Goal: Task Accomplishment & Management: Manage account settings

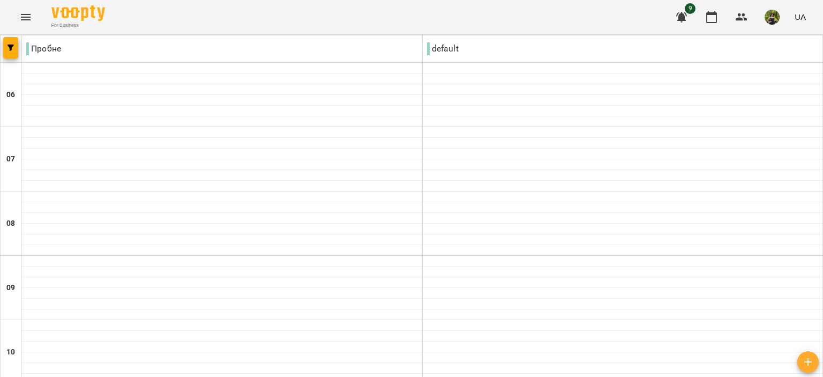
scroll to position [536, 0]
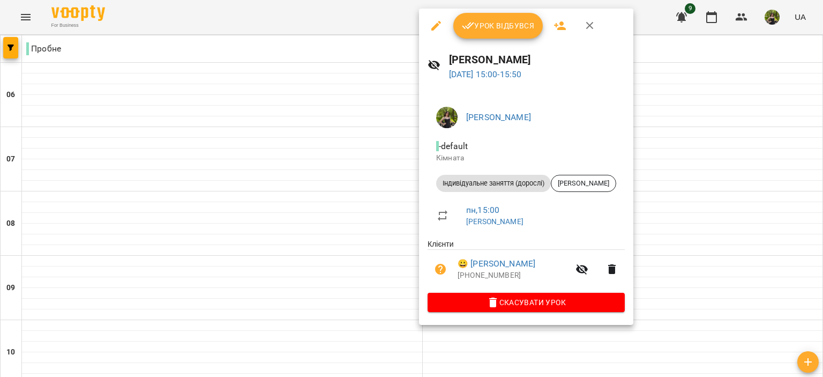
click at [491, 29] on span "Урок відбувся" at bounding box center [498, 25] width 73 height 13
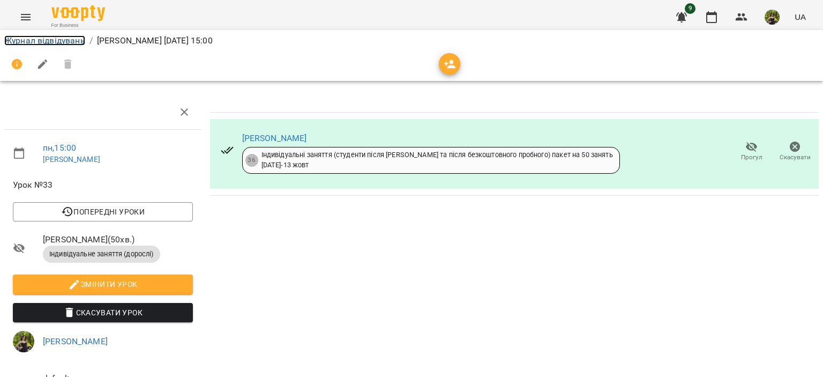
click at [70, 38] on link "Журнал відвідувань" at bounding box center [44, 40] width 81 height 10
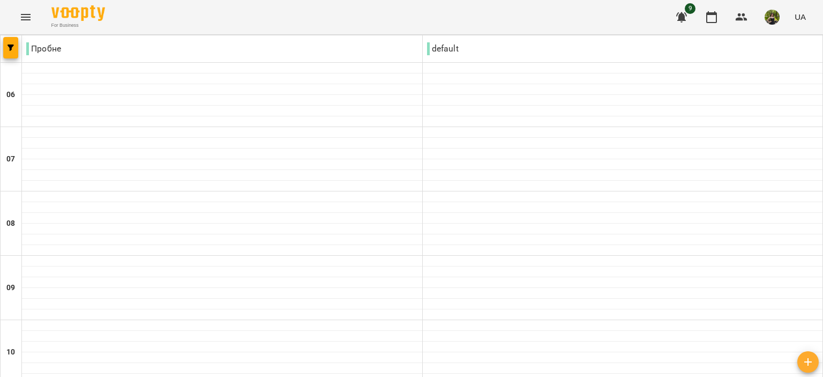
scroll to position [482, 0]
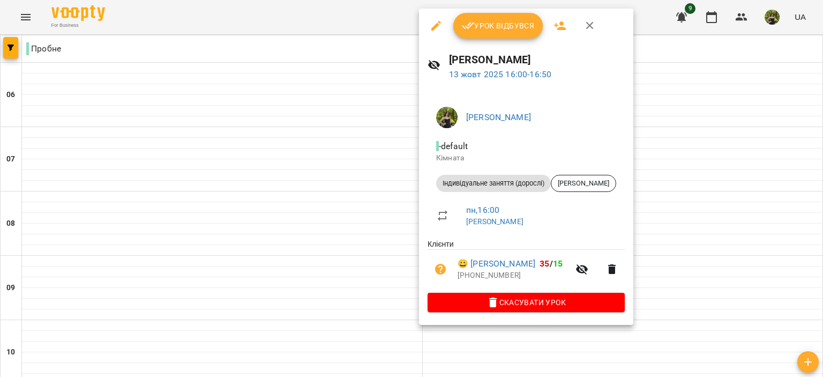
click at [482, 32] on span "Урок відбувся" at bounding box center [498, 25] width 73 height 13
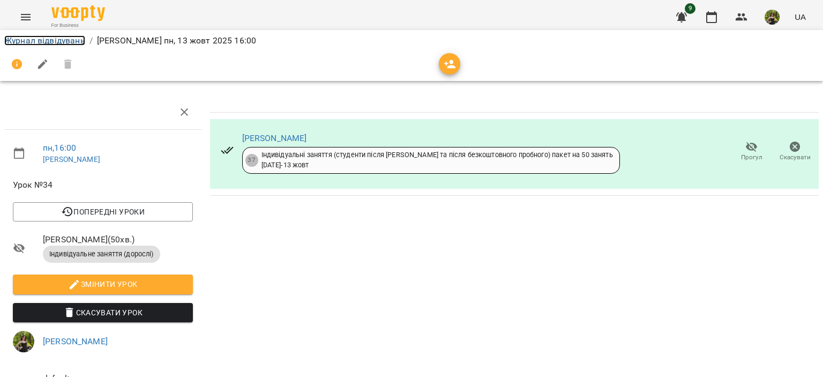
click at [80, 39] on link "Журнал відвідувань" at bounding box center [44, 40] width 81 height 10
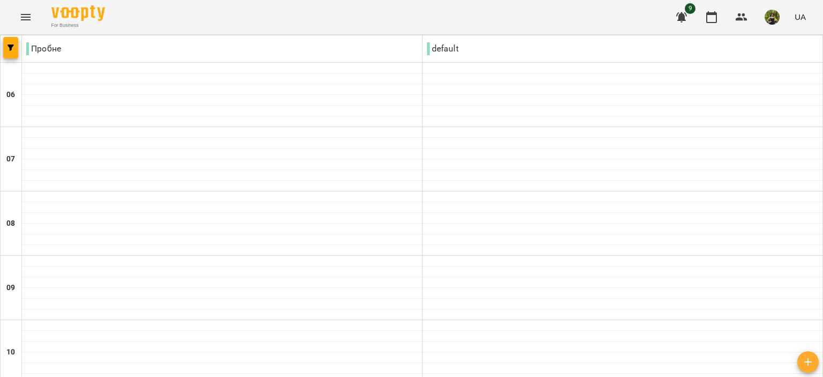
scroll to position [643, 0]
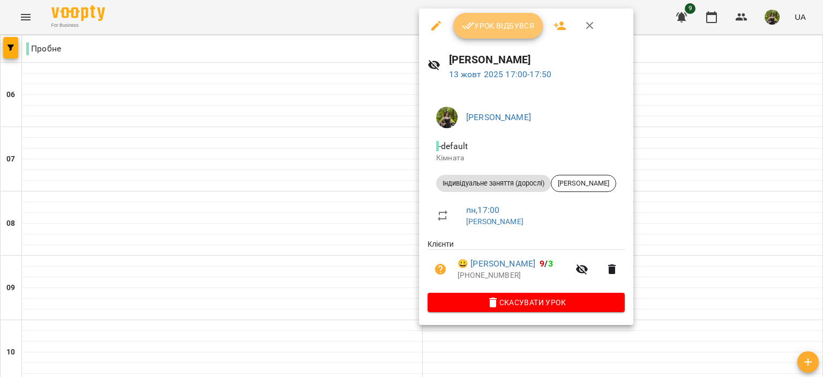
click at [481, 32] on span "Урок відбувся" at bounding box center [498, 25] width 73 height 13
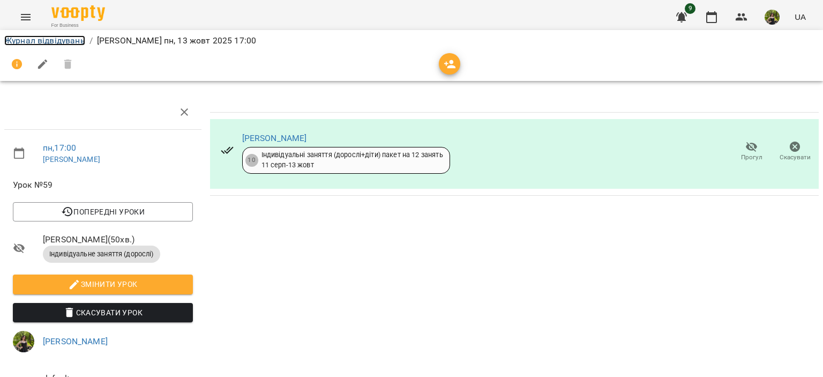
click at [59, 42] on link "Журнал відвідувань" at bounding box center [44, 40] width 81 height 10
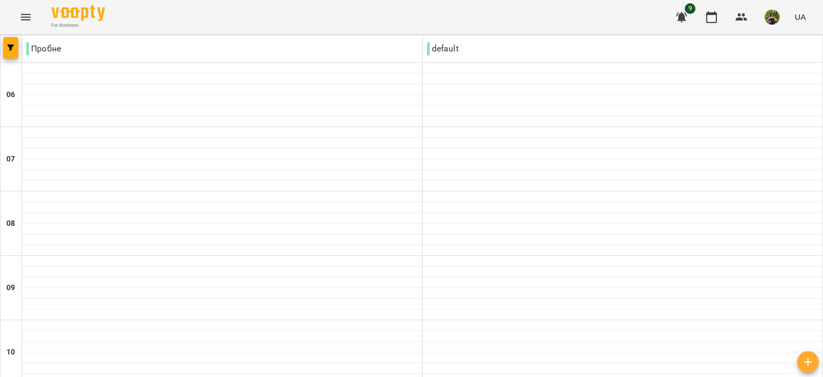
scroll to position [590, 0]
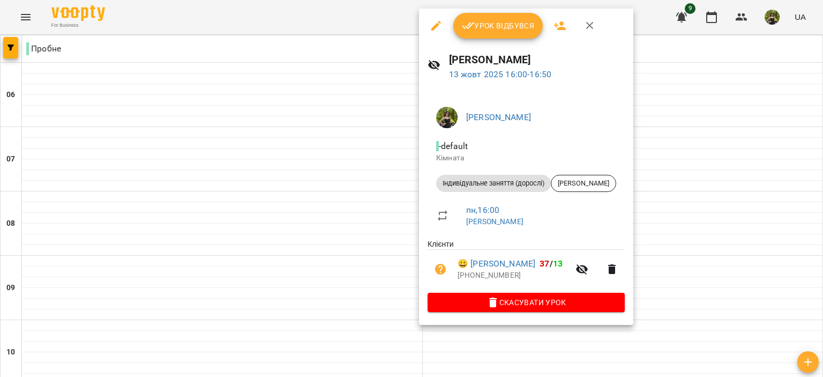
click at [480, 36] on button "Урок відбувся" at bounding box center [498, 26] width 90 height 26
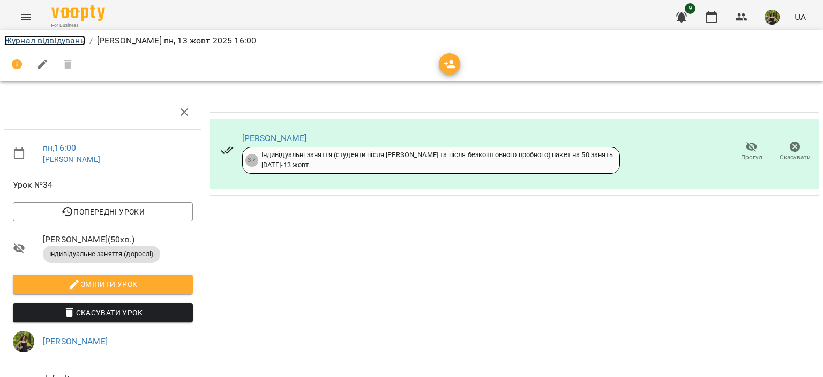
click at [75, 36] on link "Журнал відвідувань" at bounding box center [44, 40] width 81 height 10
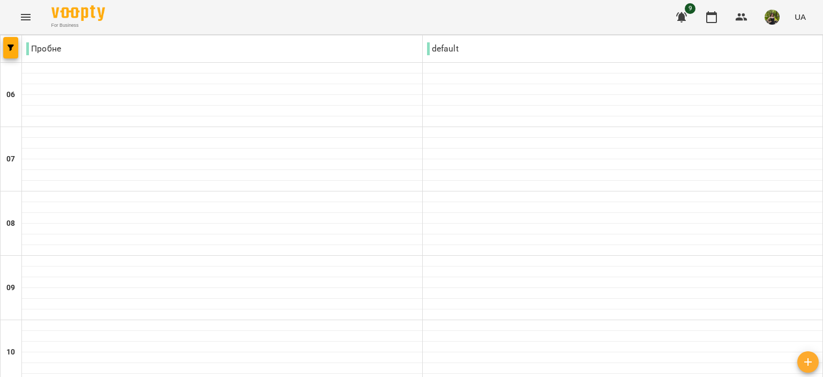
scroll to position [750, 0]
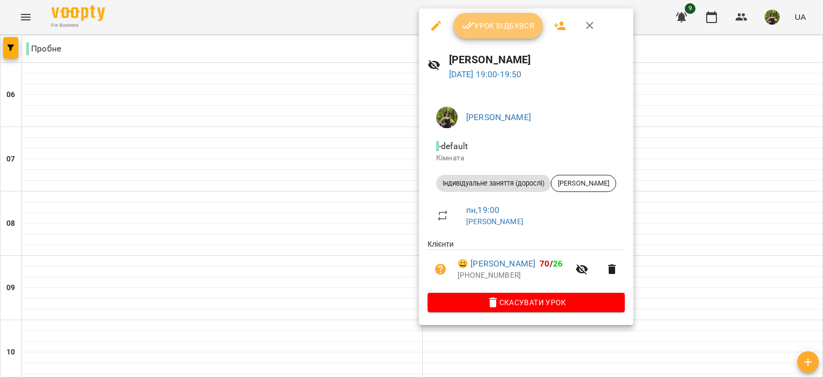
click at [474, 29] on span "Урок відбувся" at bounding box center [498, 25] width 73 height 13
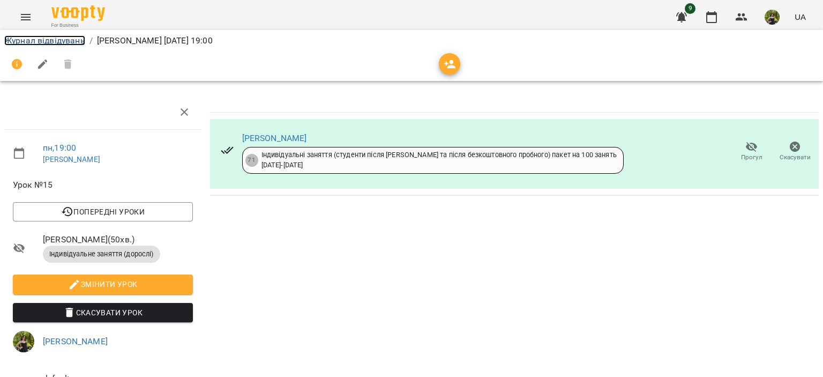
click at [79, 39] on link "Журнал відвідувань" at bounding box center [44, 40] width 81 height 10
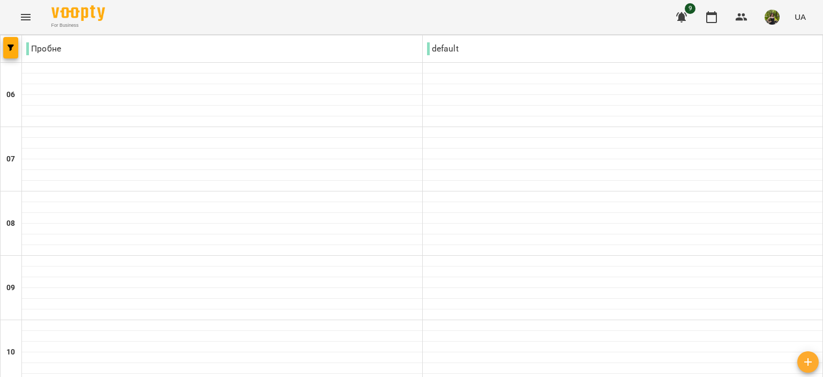
scroll to position [850, 0]
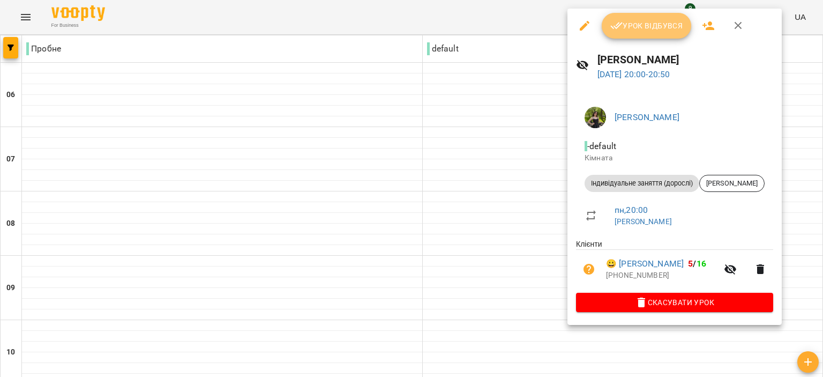
click at [613, 36] on button "Урок відбувся" at bounding box center [647, 26] width 90 height 26
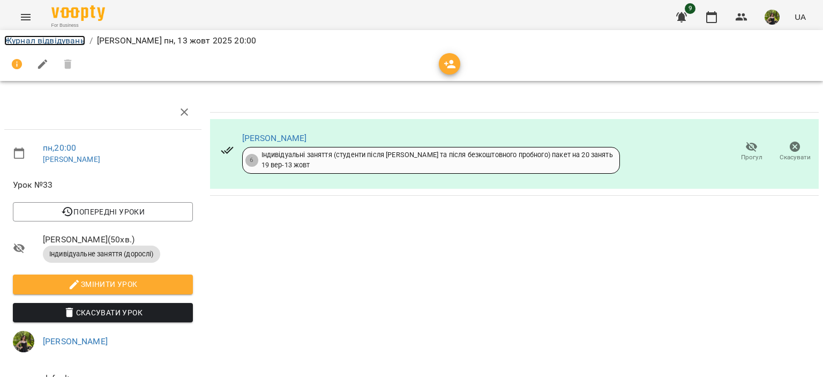
click at [69, 44] on link "Журнал відвідувань" at bounding box center [44, 40] width 81 height 10
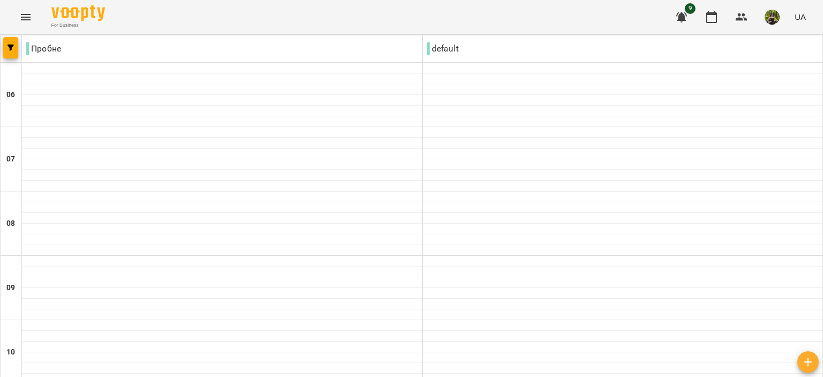
scroll to position [850, 0]
